Goal: Check status

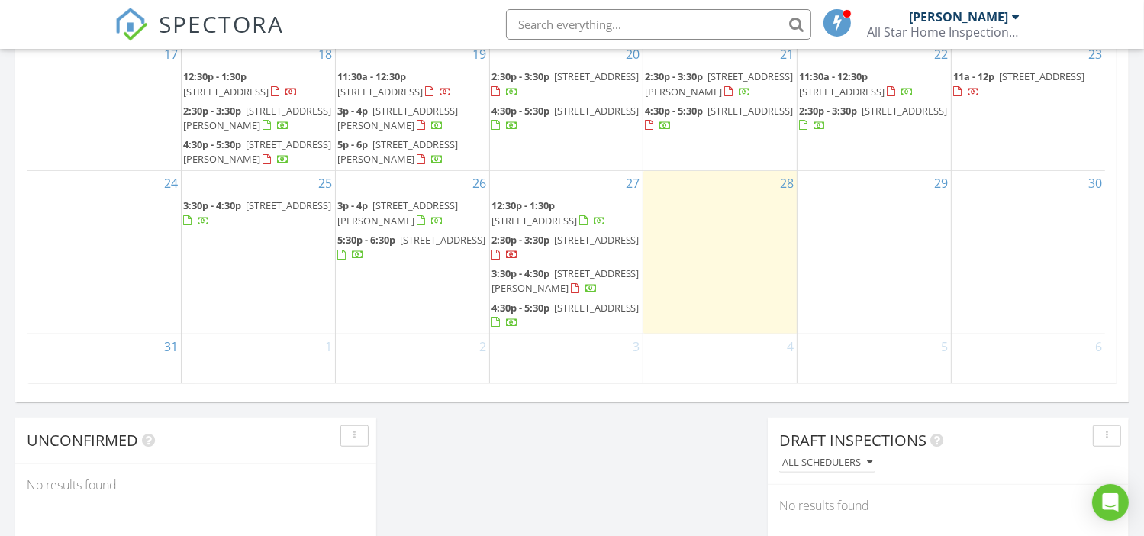
scroll to position [187, 0]
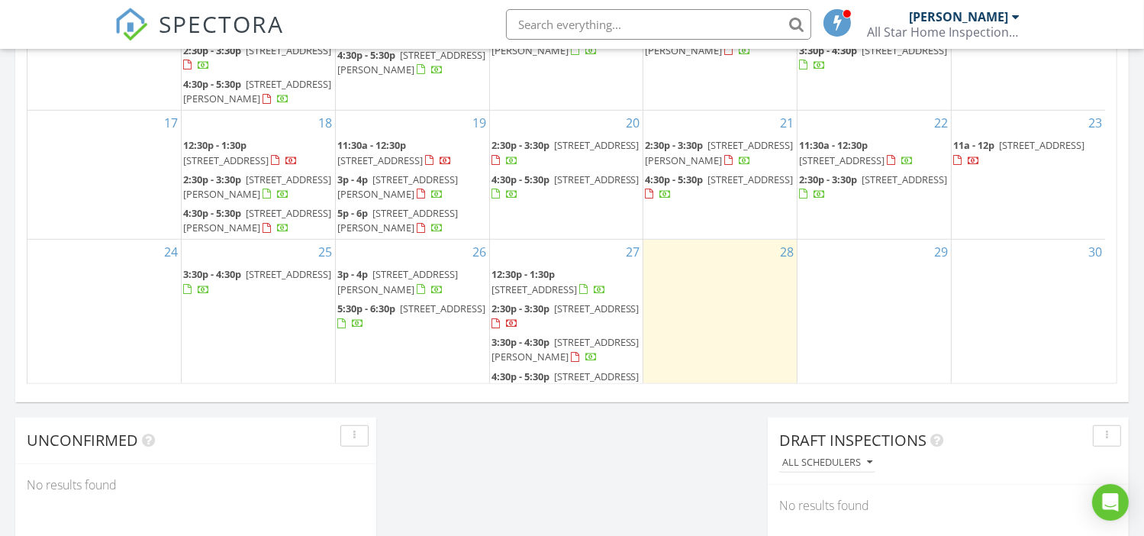
drag, startPoint x: 1017, startPoint y: 172, endPoint x: 1022, endPoint y: 147, distance: 25.0
click at [1022, 147] on span "6809 Georgetown Ave NW, Albuquerque 87120" at bounding box center [1041, 145] width 85 height 14
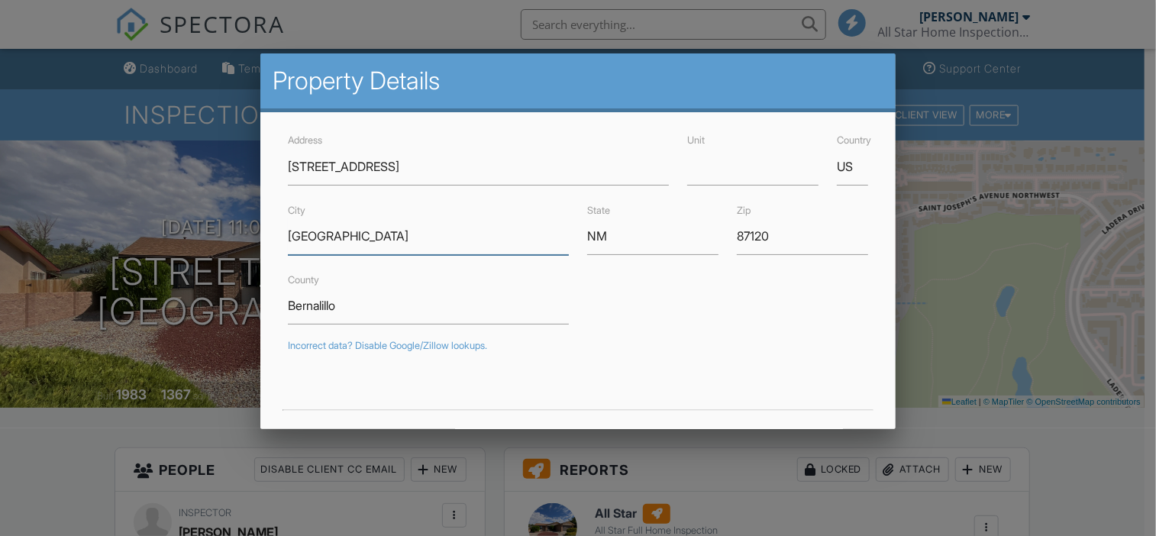
drag, startPoint x: 363, startPoint y: 236, endPoint x: 270, endPoint y: 240, distance: 93.2
click at [270, 240] on div "Address [STREET_ADDRESS] Unit Country US City [GEOGRAPHIC_DATA] State [US_STATE…" at bounding box center [578, 464] width 636 height 705
click at [77, 480] on div at bounding box center [578, 259] width 1156 height 670
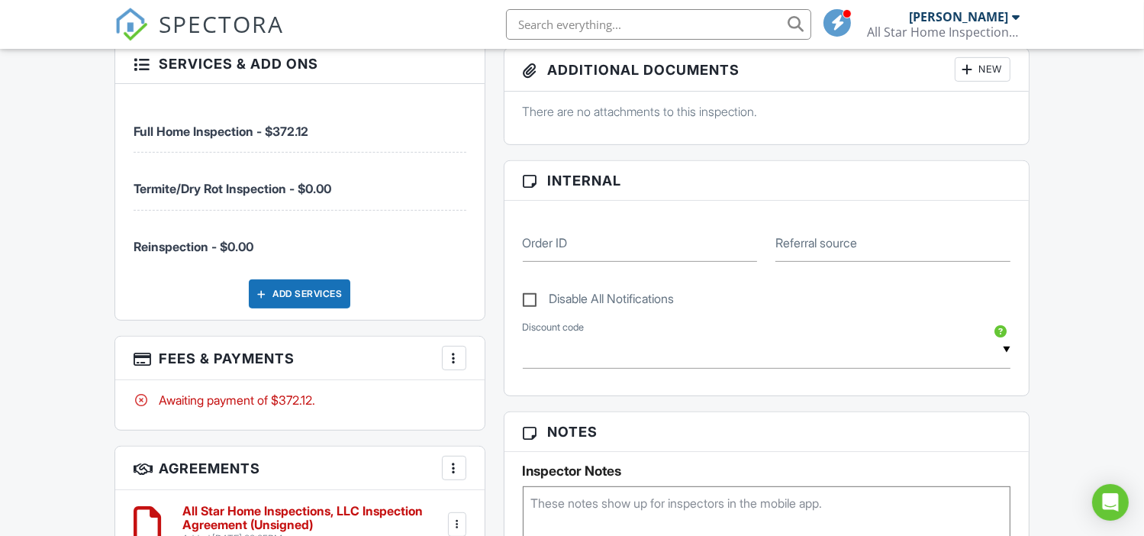
scroll to position [712, 0]
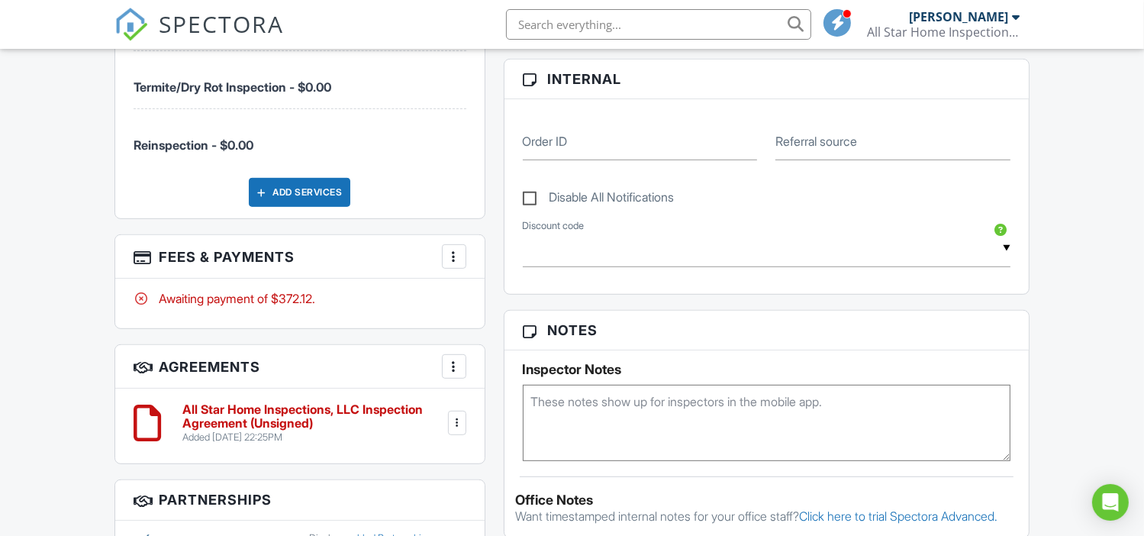
click at [450, 253] on div at bounding box center [454, 256] width 15 height 15
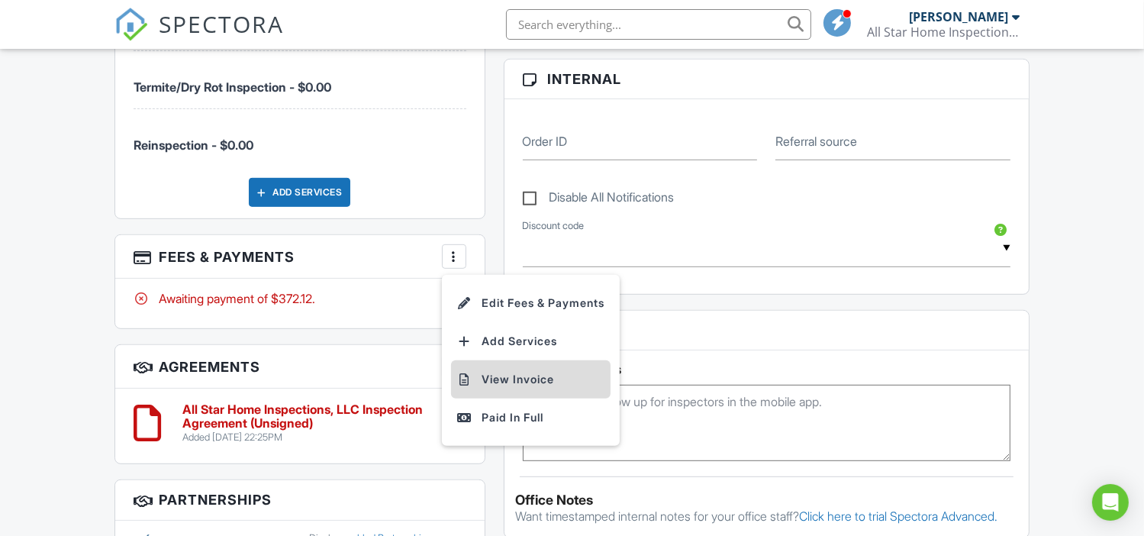
click at [525, 379] on li "View Invoice" at bounding box center [531, 379] width 160 height 38
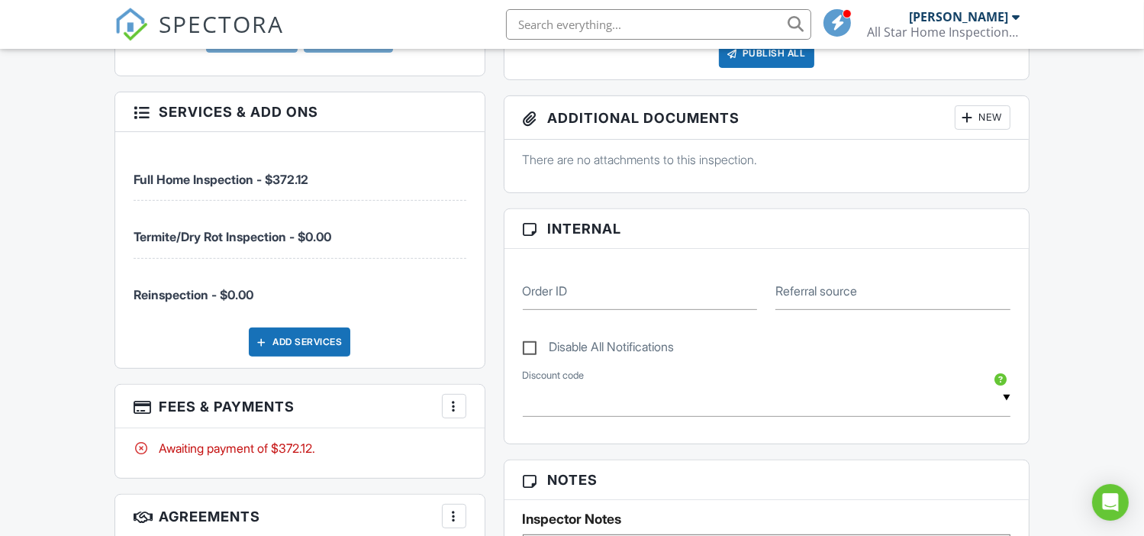
scroll to position [407, 0]
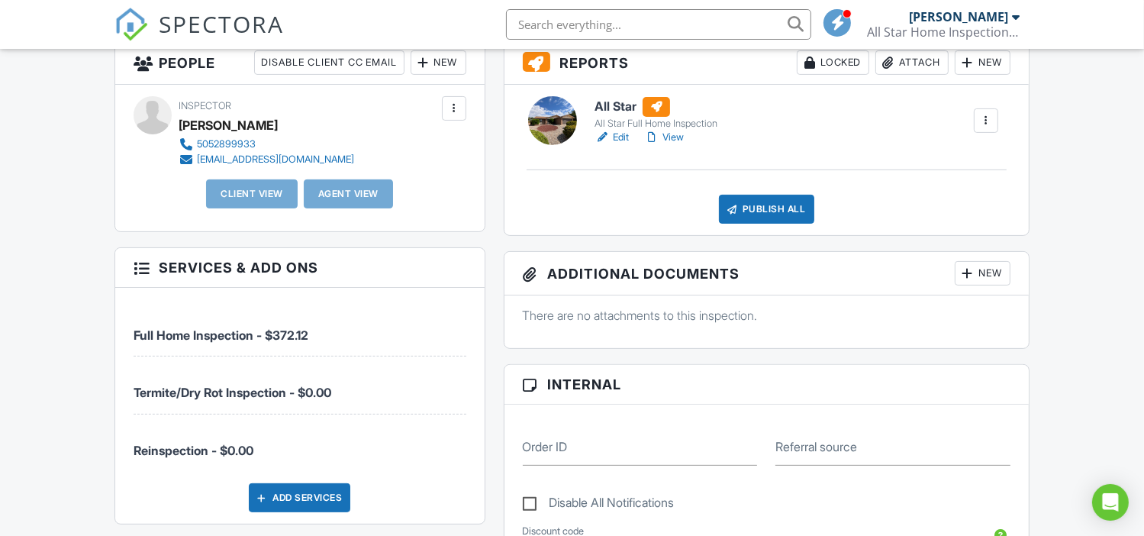
click at [625, 135] on link "Edit" at bounding box center [612, 137] width 34 height 15
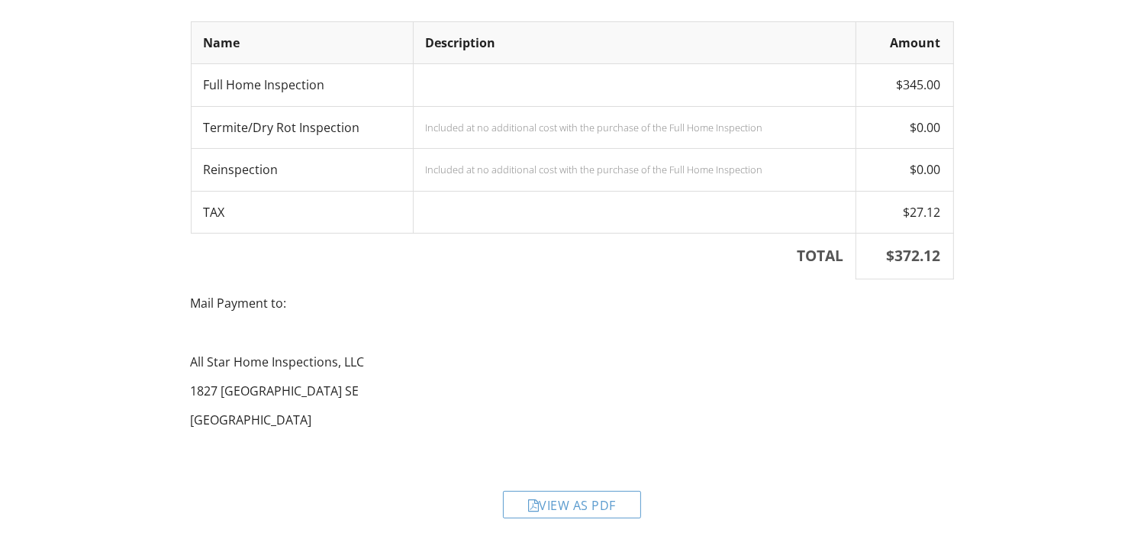
scroll to position [235, 0]
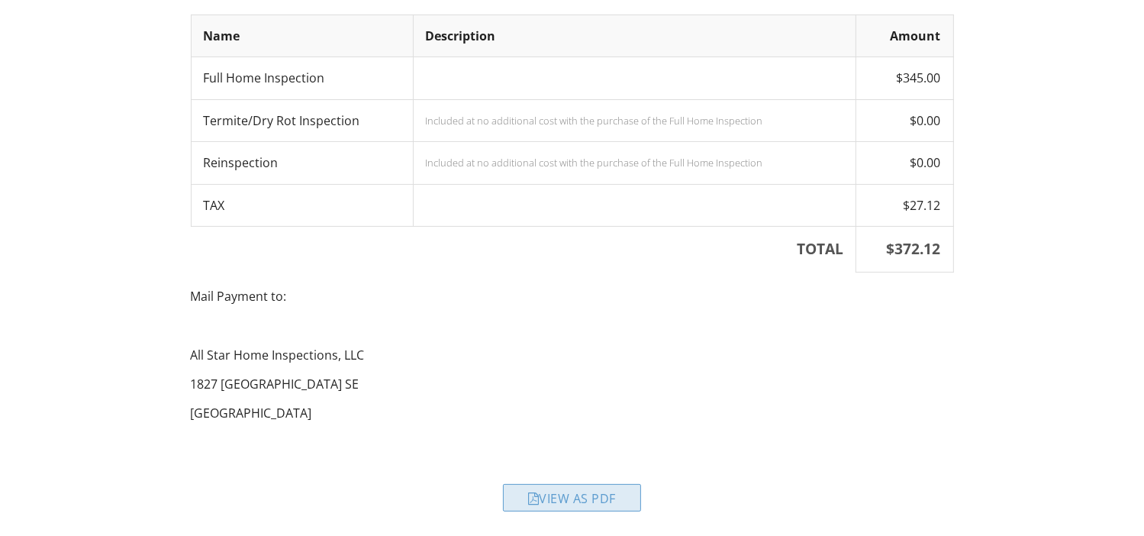
click at [584, 498] on div "View as PDF" at bounding box center [572, 497] width 138 height 27
